Goal: Find contact information: Find contact information

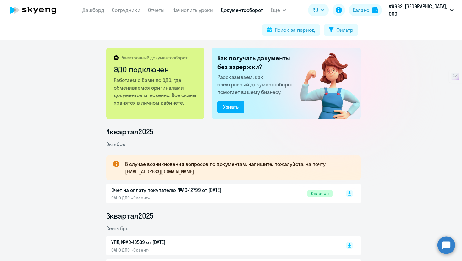
click at [130, 16] on nav "[PERSON_NAME] Отчеты Начислить уроки Документооборот" at bounding box center [172, 10] width 181 height 13
click at [133, 13] on link "Сотрудники" at bounding box center [126, 10] width 29 height 6
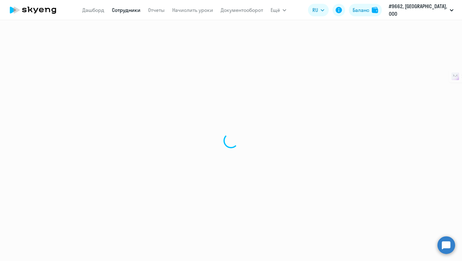
select select "30"
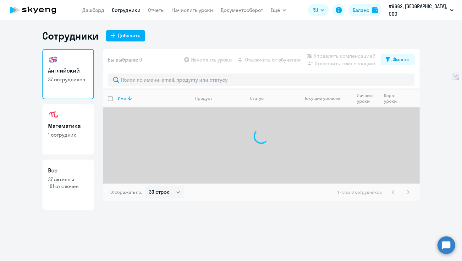
click at [90, 14] on nav "[PERSON_NAME] Отчеты Начислить уроки Документооборот" at bounding box center [172, 10] width 181 height 13
click at [41, 11] on icon at bounding box center [41, 10] width 5 height 4
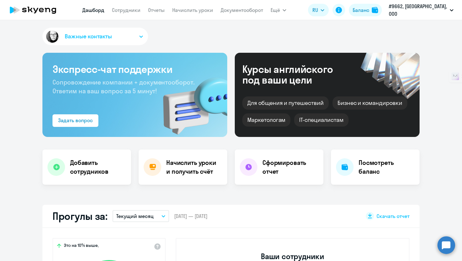
click at [101, 33] on span "Важные контакты" at bounding box center [88, 36] width 47 height 8
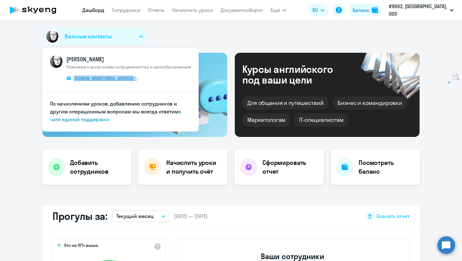
drag, startPoint x: 136, startPoint y: 78, endPoint x: 72, endPoint y: 78, distance: 64.5
click at [72, 78] on span "КАМ_Юлианна [PERSON_NAME] с вопросами сотрудничества и ценообразования [DOMAIN_…" at bounding box center [128, 69] width 125 height 29
copy span "[DOMAIN_NAME][EMAIL_ADDRESS][DOMAIN_NAME]"
select select "30"
click at [208, 34] on div "Важные контакты КАМ_Юлианна [PERSON_NAME] с вопросами сотрудничества и ценообра…" at bounding box center [230, 38] width 377 height 20
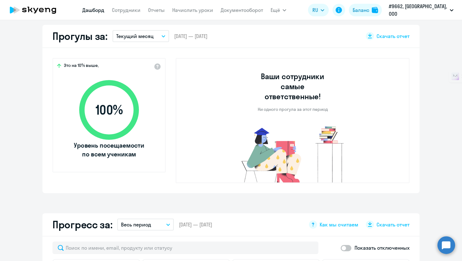
scroll to position [173, 0]
